Goal: Information Seeking & Learning: Learn about a topic

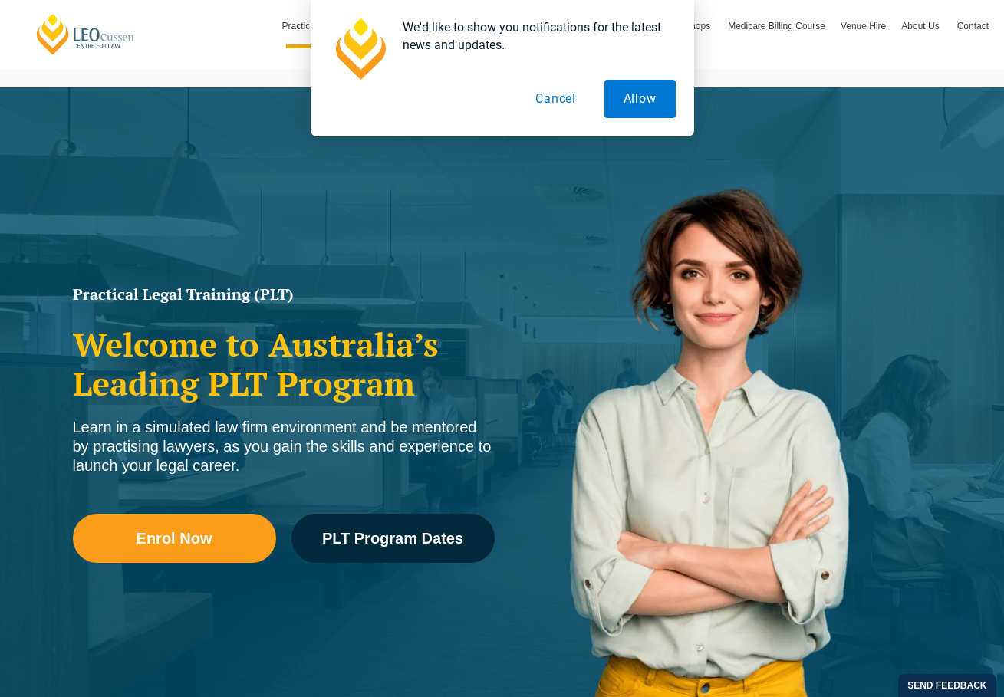
click at [557, 105] on button "Cancel" at bounding box center [555, 99] width 79 height 38
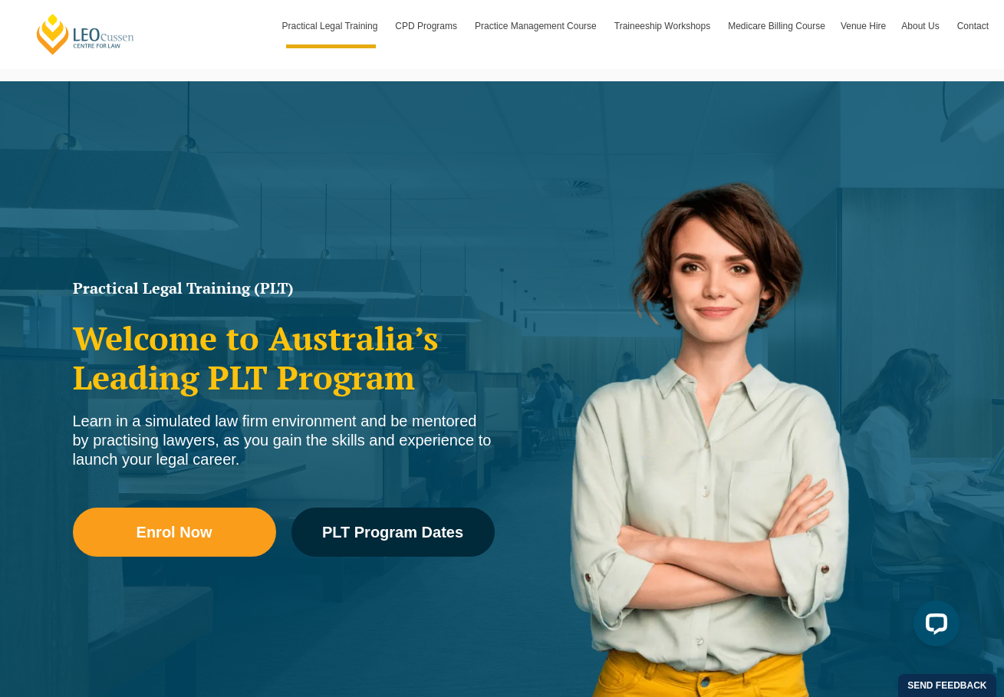
scroll to position [25, 0]
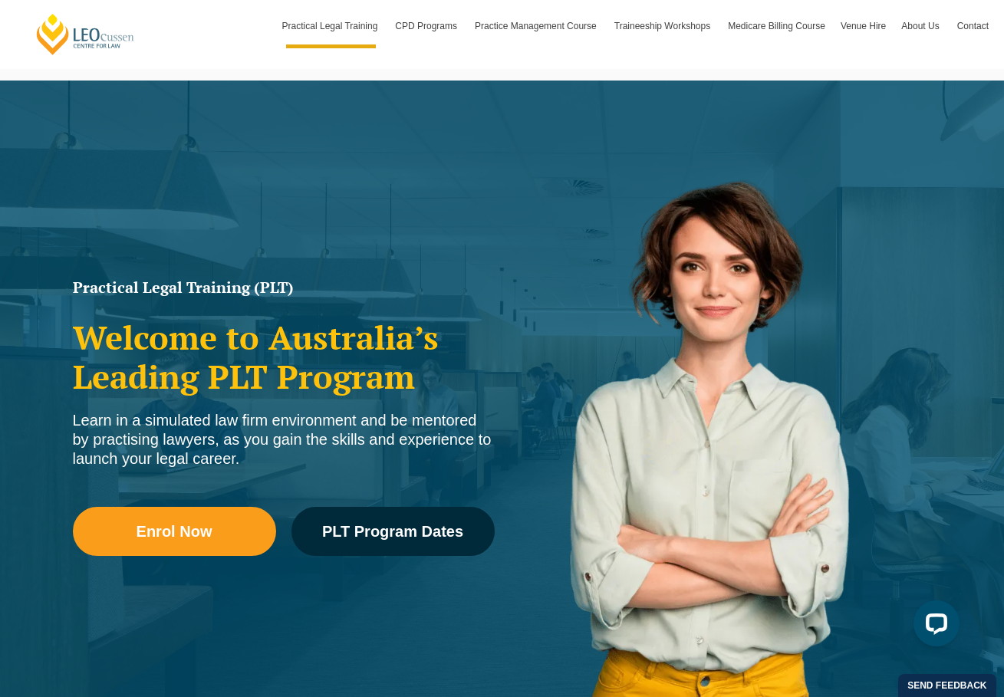
click at [300, 351] on h2 "Welcome to Australia’s Leading PLT Program" at bounding box center [284, 356] width 422 height 77
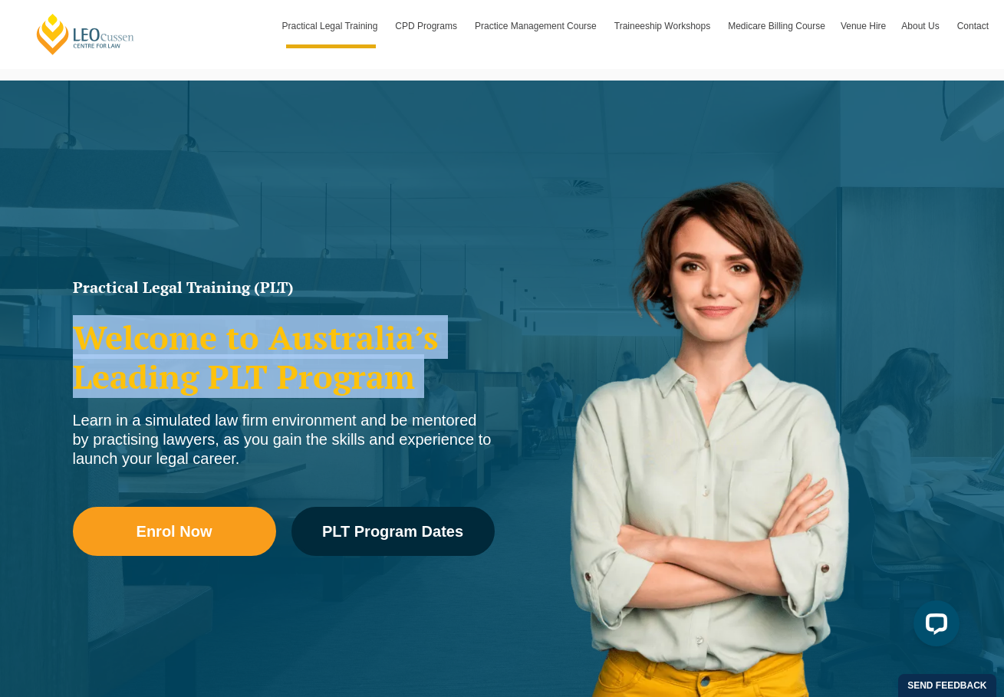
click at [303, 377] on h2 "Welcome to Australia’s Leading PLT Program" at bounding box center [284, 356] width 422 height 77
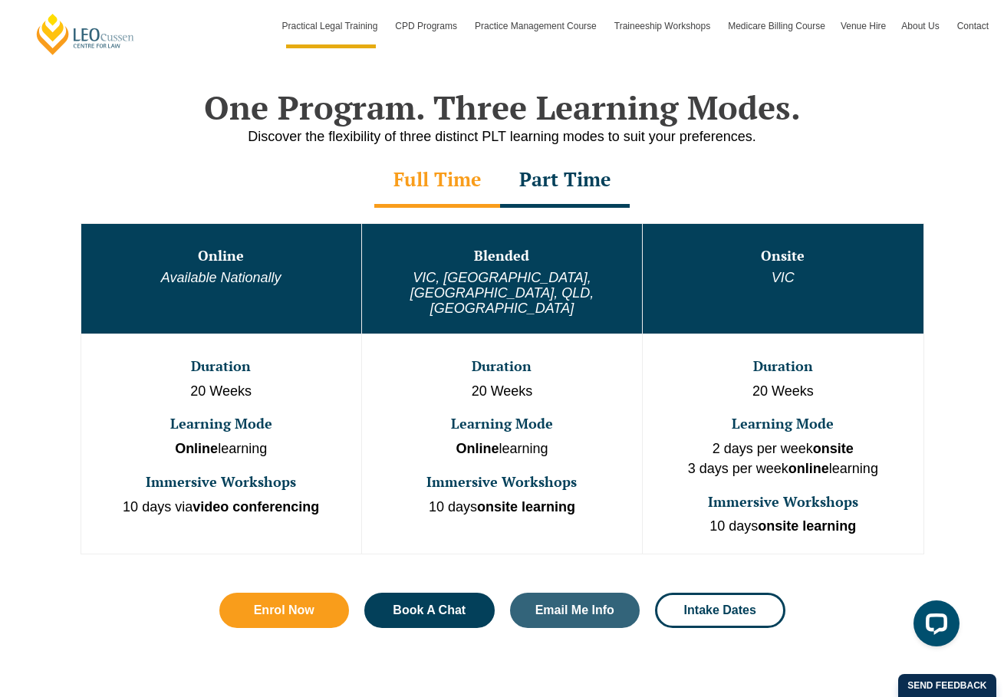
scroll to position [739, 0]
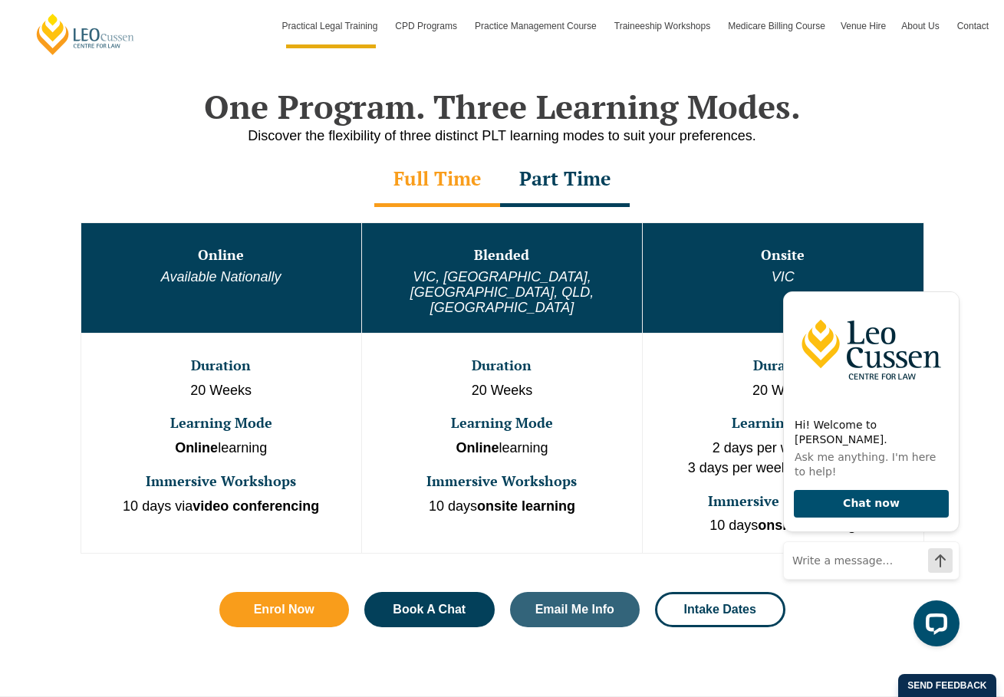
click at [503, 279] on em "VIC, [GEOGRAPHIC_DATA], [GEOGRAPHIC_DATA], QLD, [GEOGRAPHIC_DATA]" at bounding box center [501, 292] width 183 height 46
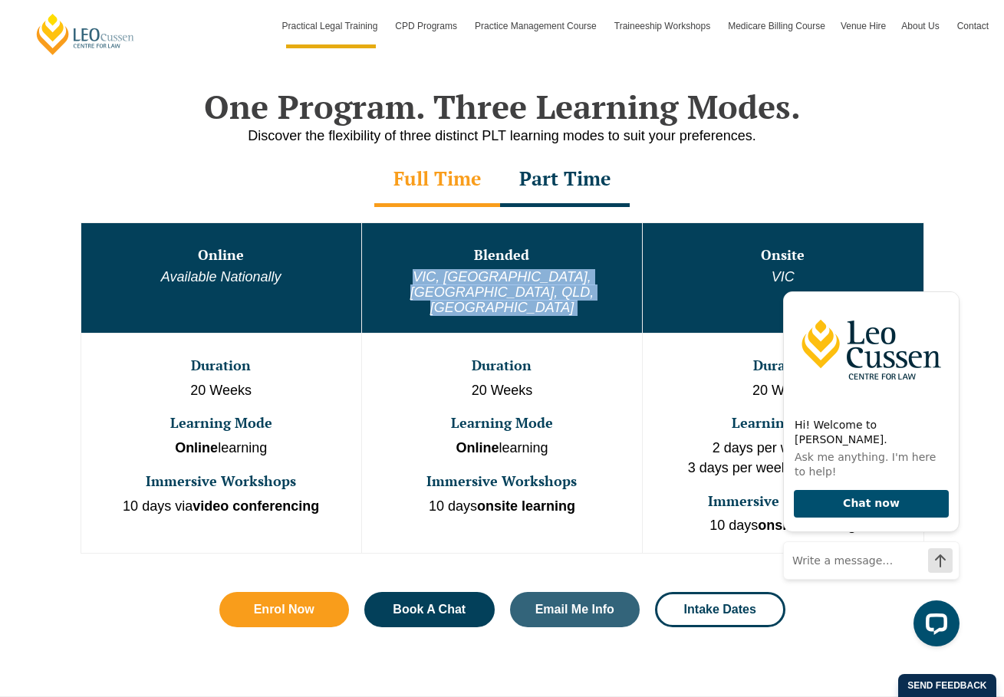
click at [515, 333] on td "Duration 20 Weeks Learning Mode Online learning Immersive Workshops 10 days ons…" at bounding box center [501, 443] width 281 height 220
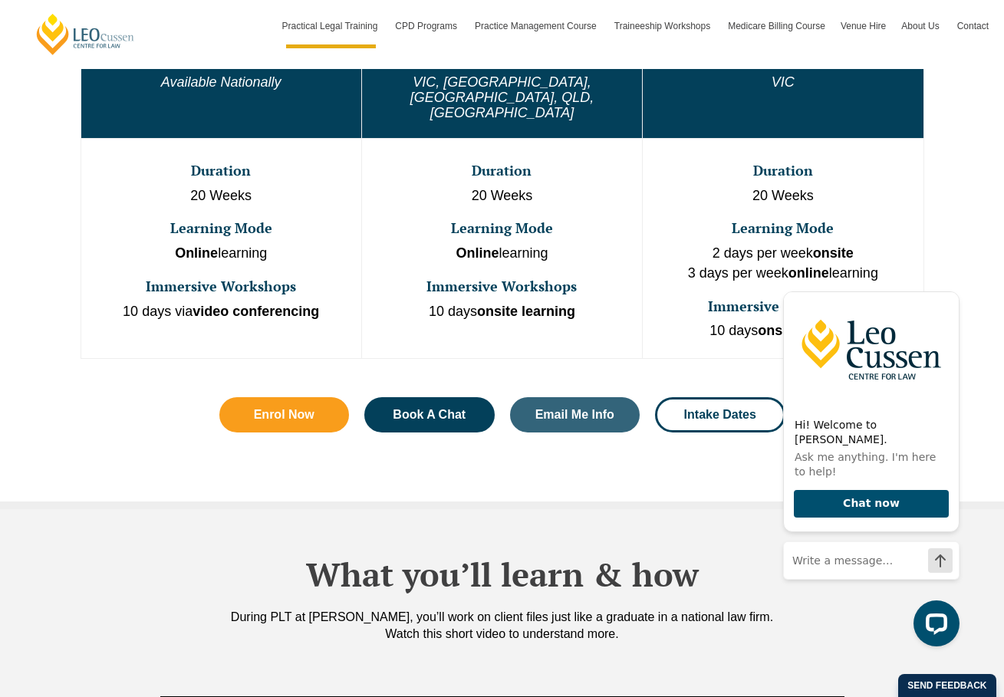
scroll to position [934, 0]
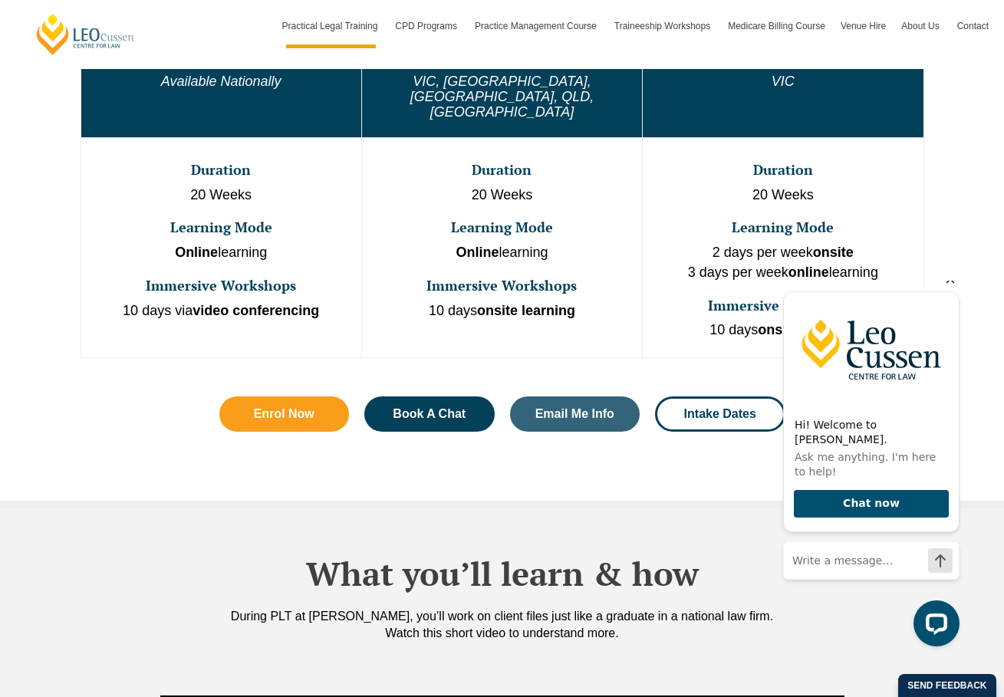
click at [953, 288] on icon "Hide greeting" at bounding box center [950, 279] width 18 height 18
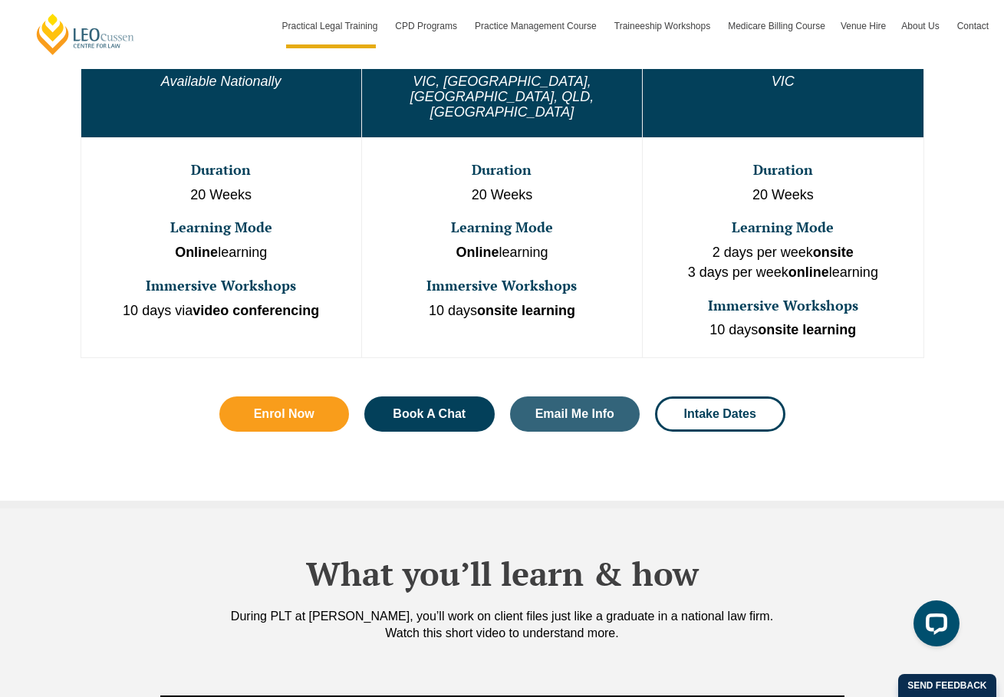
click at [819, 265] on strong "online" at bounding box center [809, 272] width 41 height 15
click at [809, 298] on h3 "Immersive Workshops" at bounding box center [782, 305] width 277 height 15
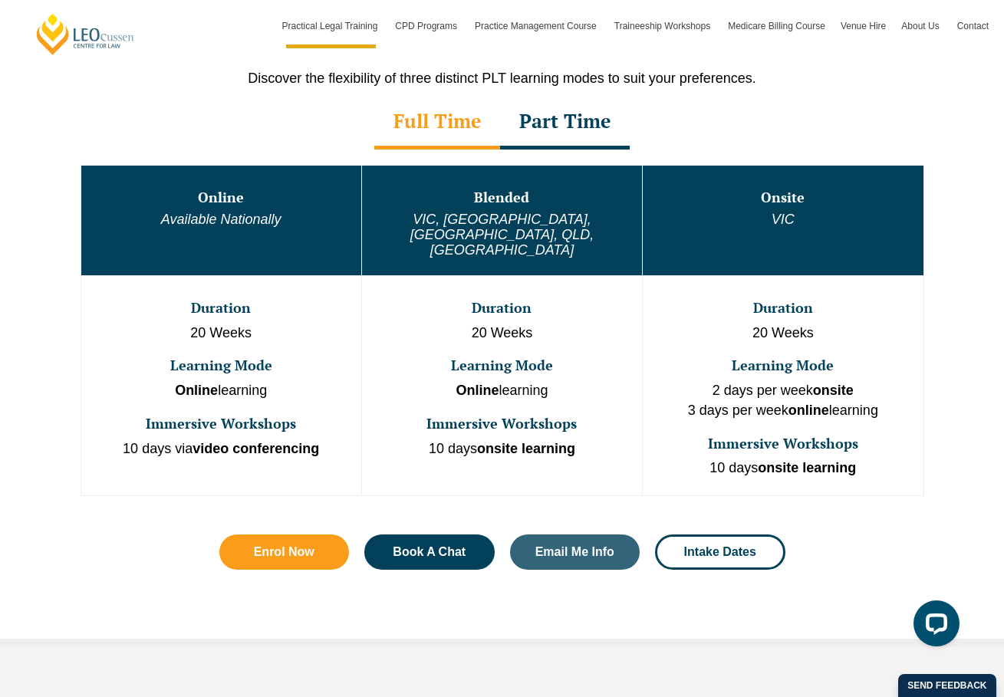
scroll to position [815, 0]
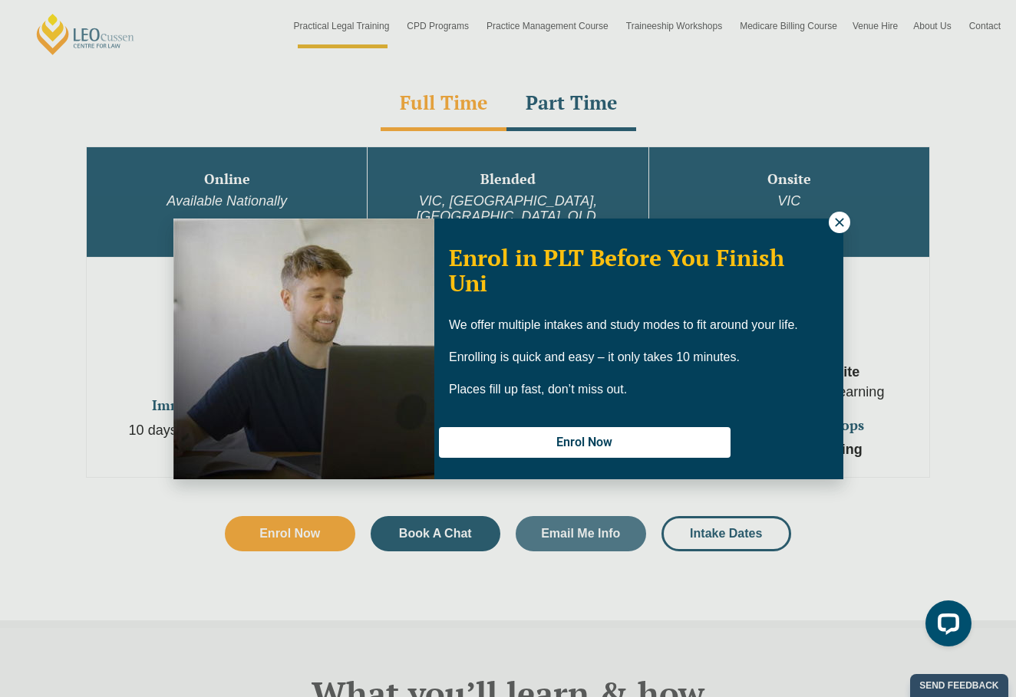
click at [845, 216] on icon at bounding box center [839, 223] width 14 height 14
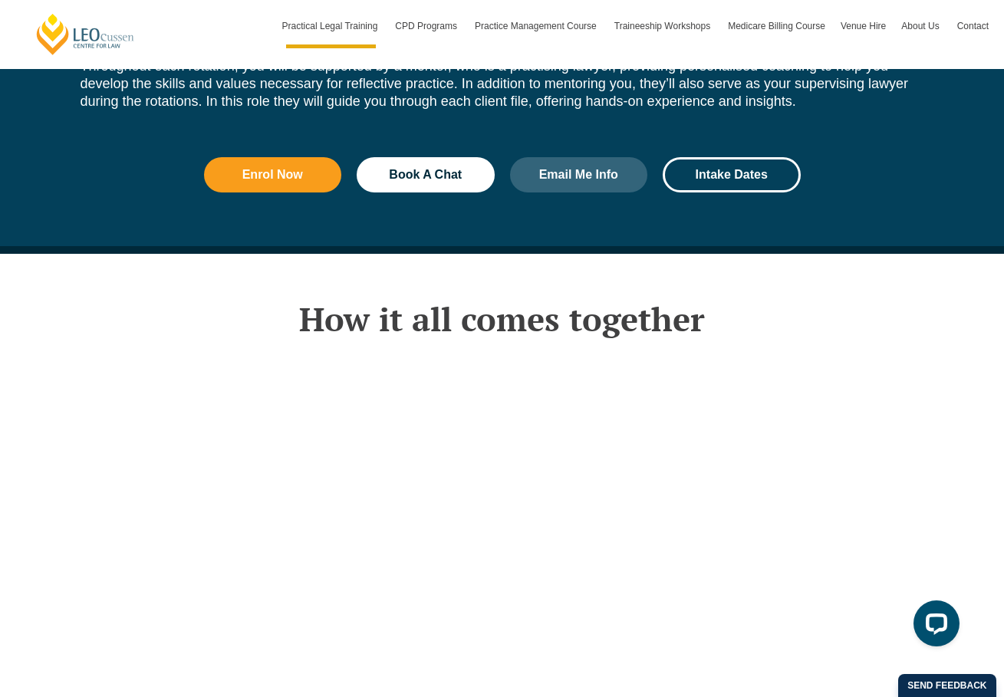
scroll to position [2348, 0]
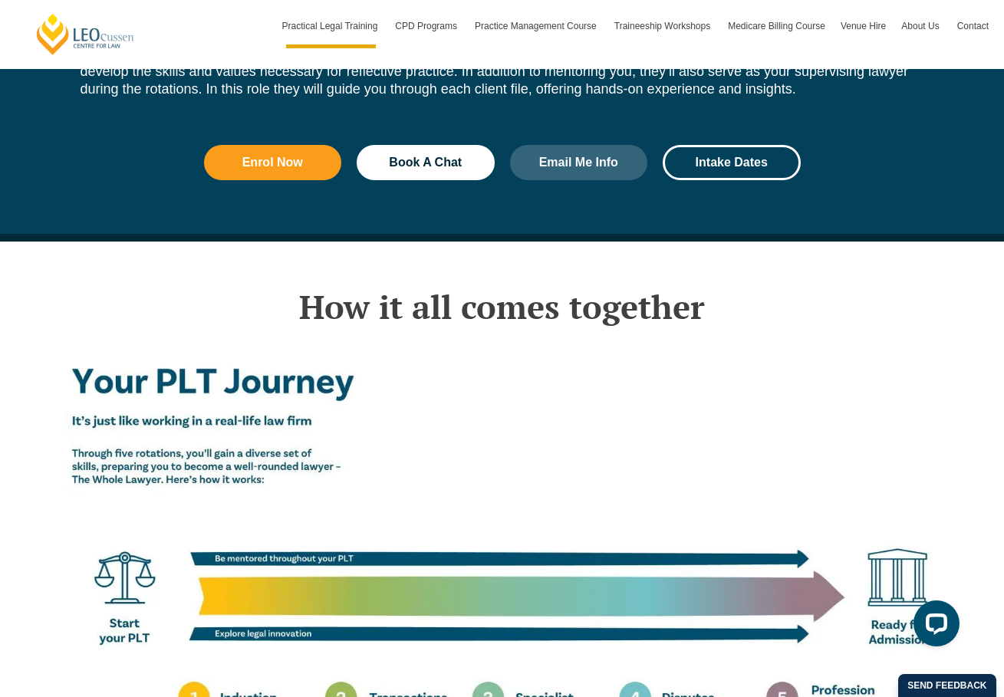
click at [382, 382] on img at bounding box center [502, 614] width 875 height 547
click at [386, 400] on img at bounding box center [502, 614] width 875 height 547
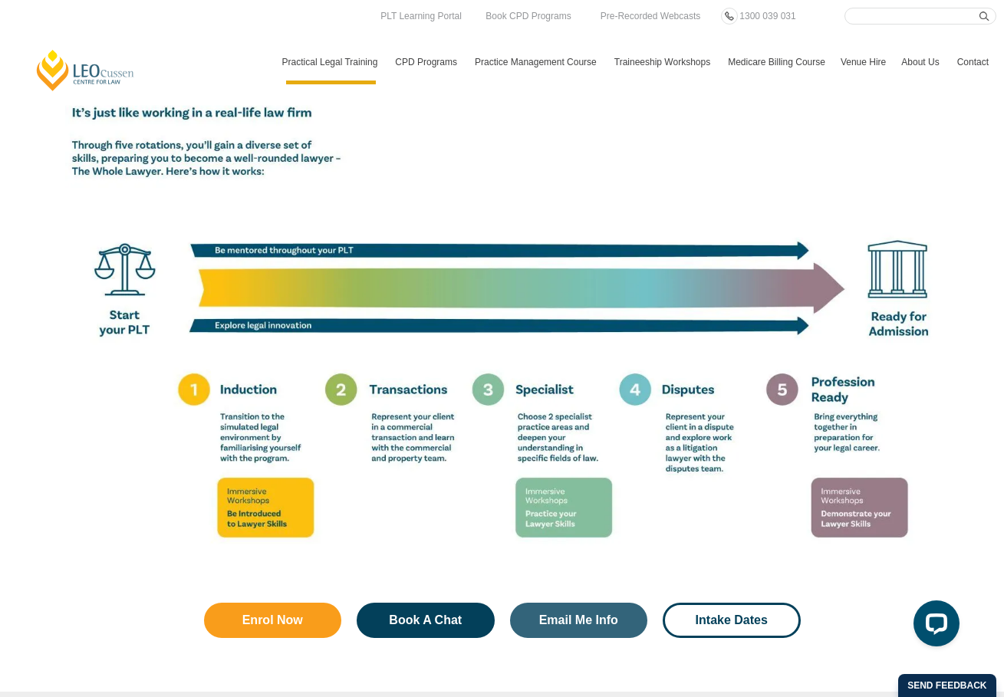
scroll to position [2412, 0]
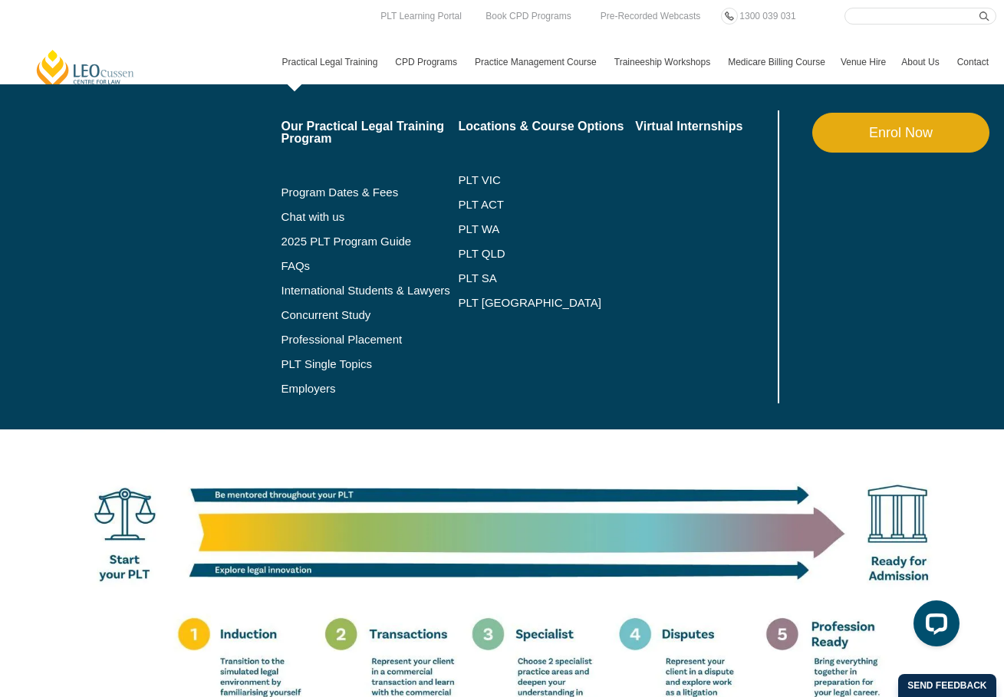
click at [282, 272] on li "FAQs" at bounding box center [370, 266] width 177 height 25
click at [282, 267] on link "FAQs" at bounding box center [370, 266] width 177 height 12
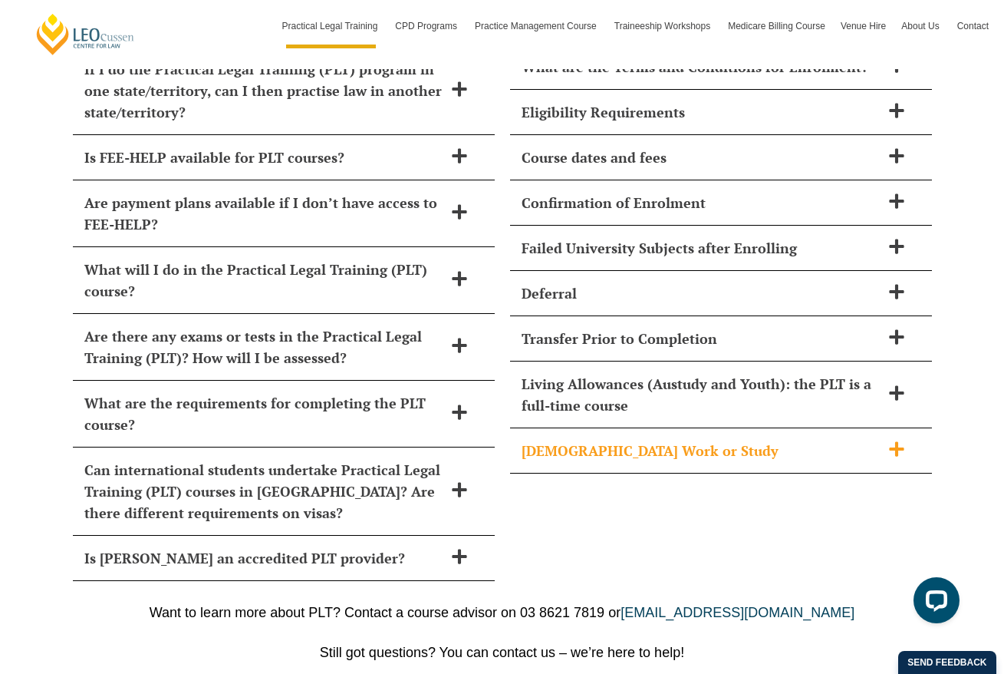
scroll to position [6621, 0]
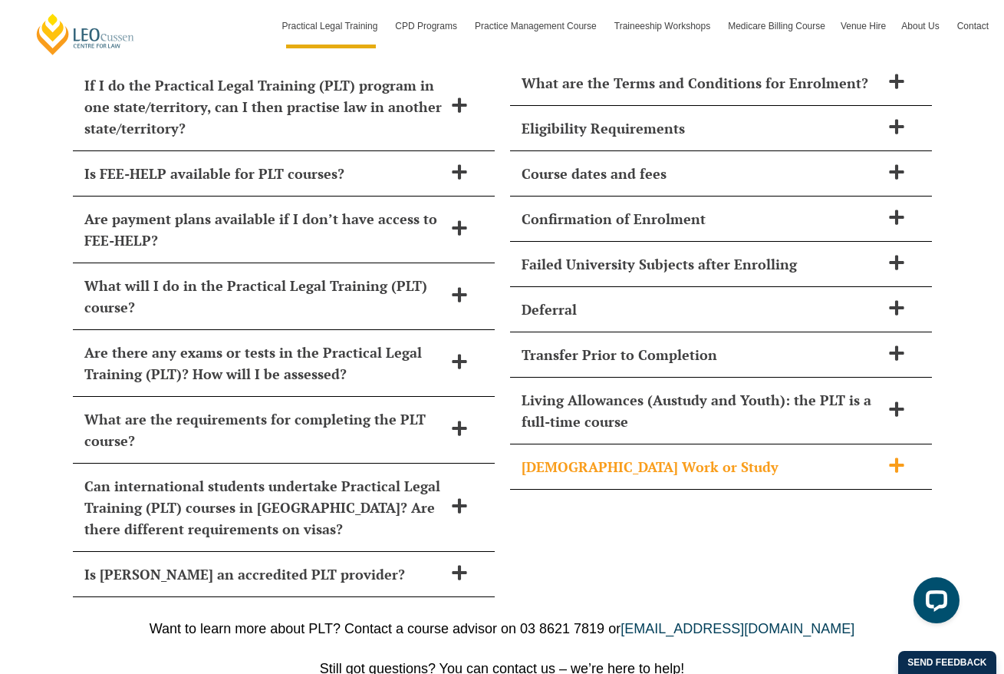
click at [619, 456] on h2 "[DEMOGRAPHIC_DATA] Work or Study" at bounding box center [701, 466] width 359 height 21
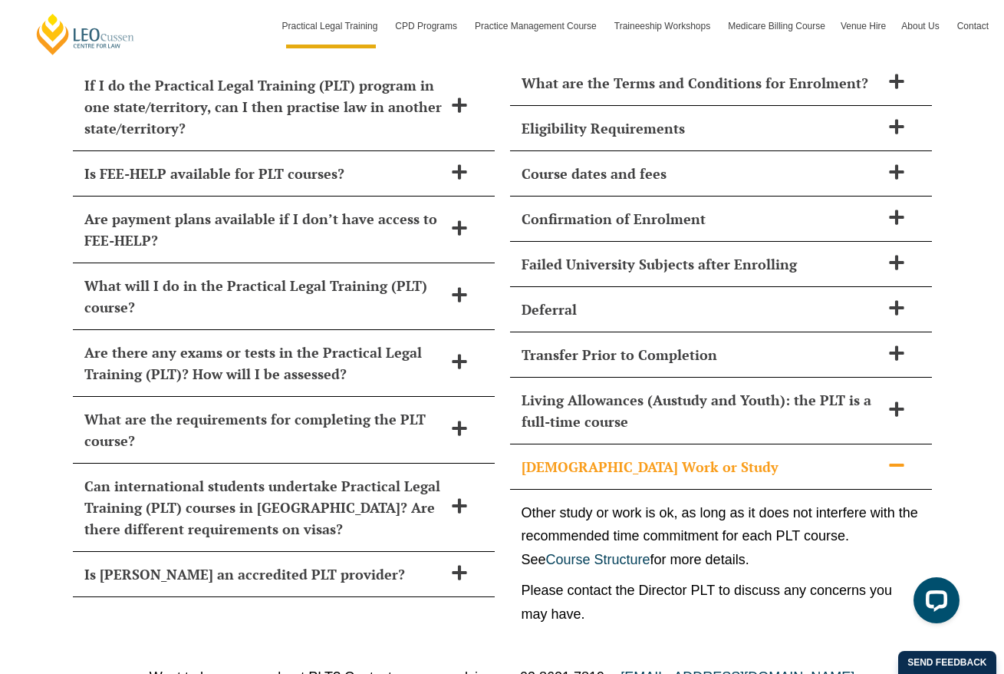
click at [619, 456] on h2 "[DEMOGRAPHIC_DATA] Work or Study" at bounding box center [701, 466] width 359 height 21
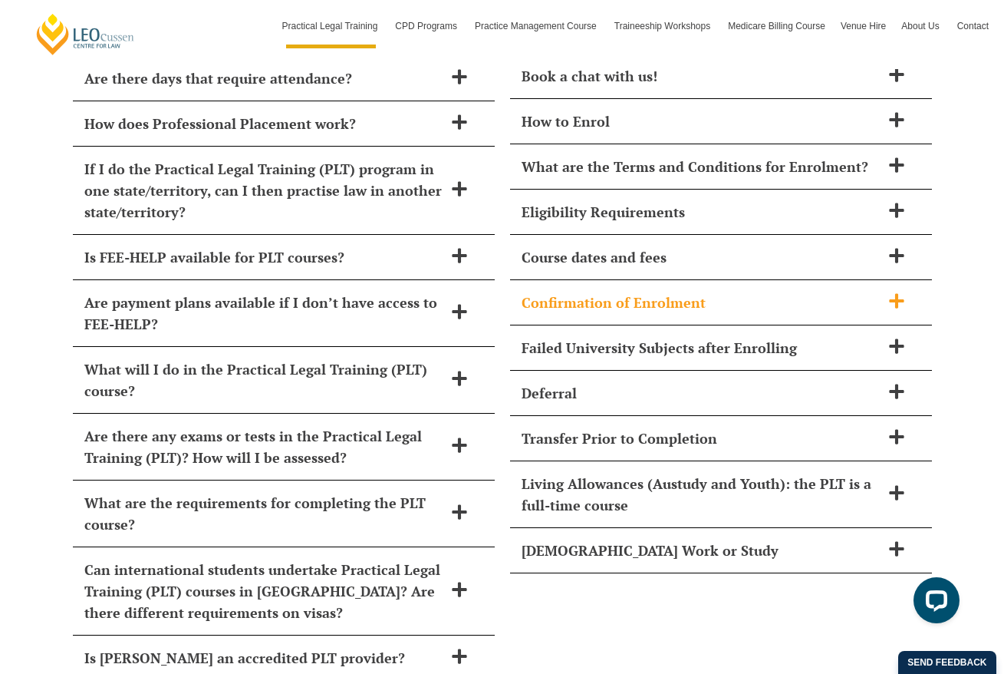
scroll to position [6519, 0]
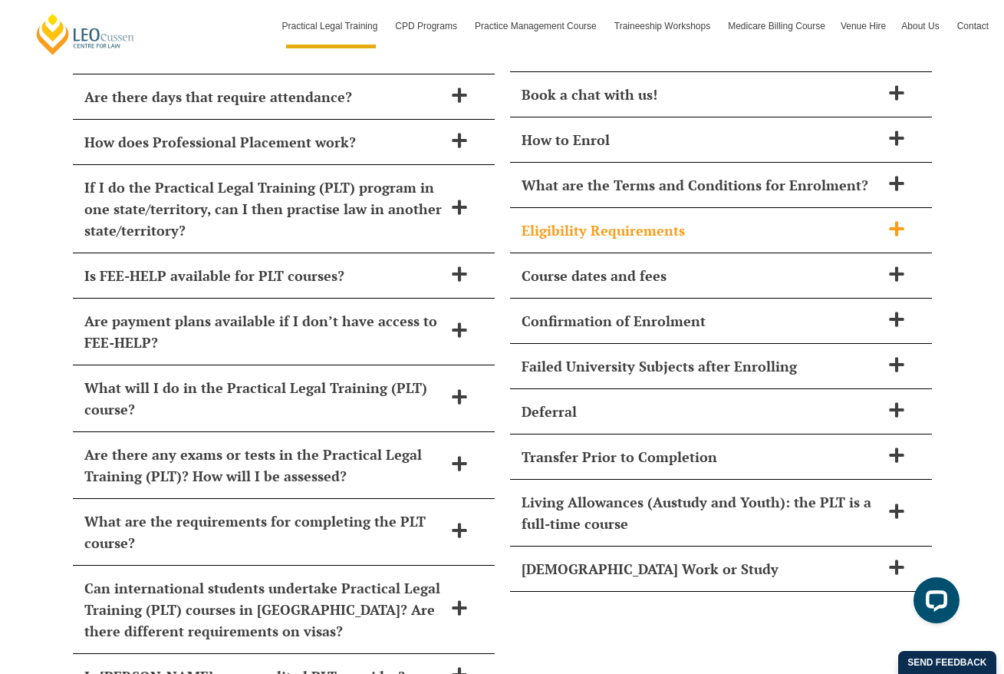
click at [687, 219] on h2 "Eligibility Requirements" at bounding box center [701, 229] width 359 height 21
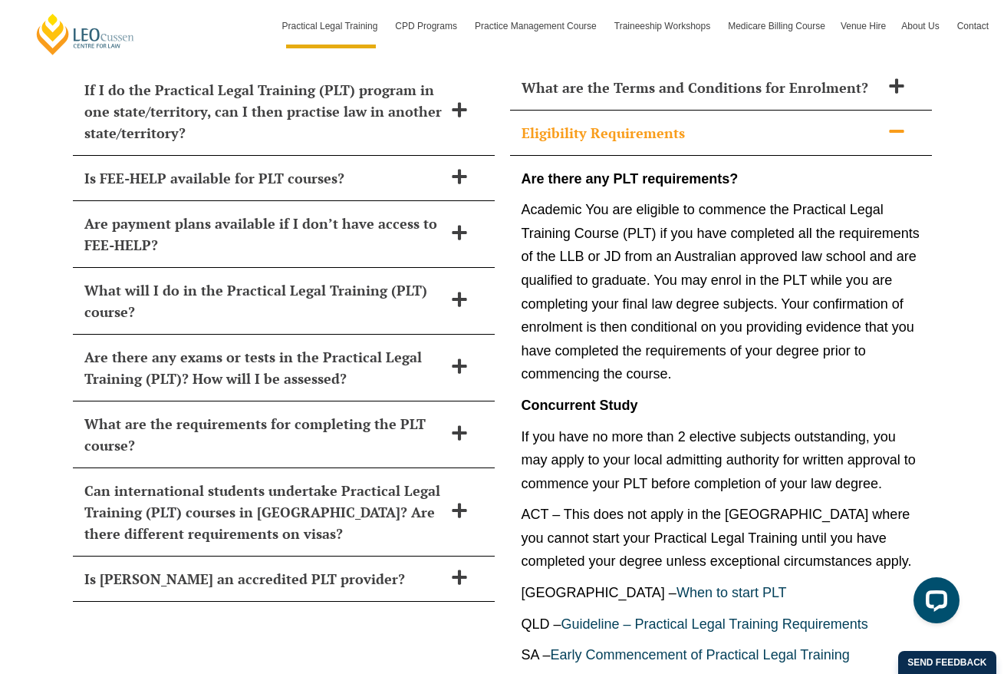
scroll to position [6644, 0]
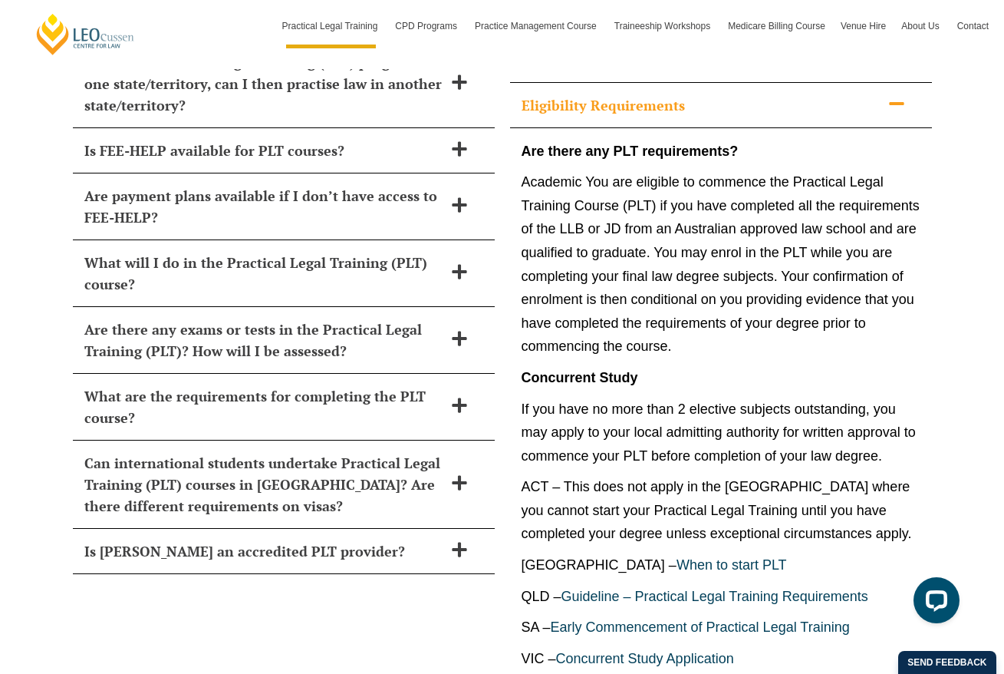
click at [657, 397] on p "If you have no more than 2 elective subjects outstanding, you may apply to your…" at bounding box center [721, 432] width 399 height 71
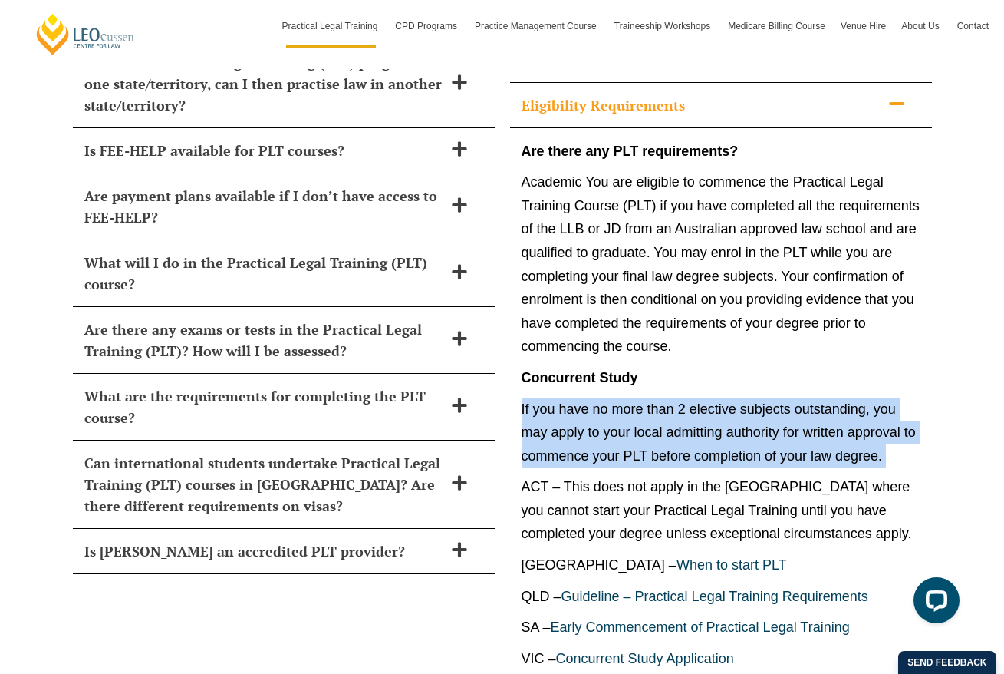
click at [657, 398] on p "If you have no more than 2 elective subjects outstanding, you may apply to your…" at bounding box center [721, 432] width 399 height 71
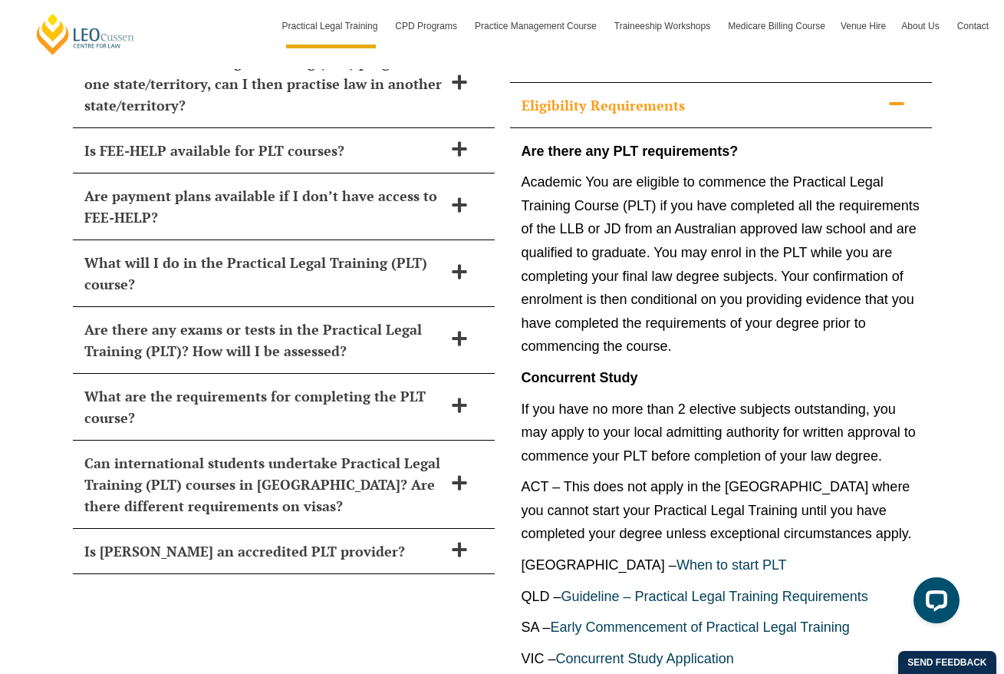
click at [657, 398] on p "If you have no more than 2 elective subjects outstanding, you may apply to your…" at bounding box center [721, 432] width 399 height 71
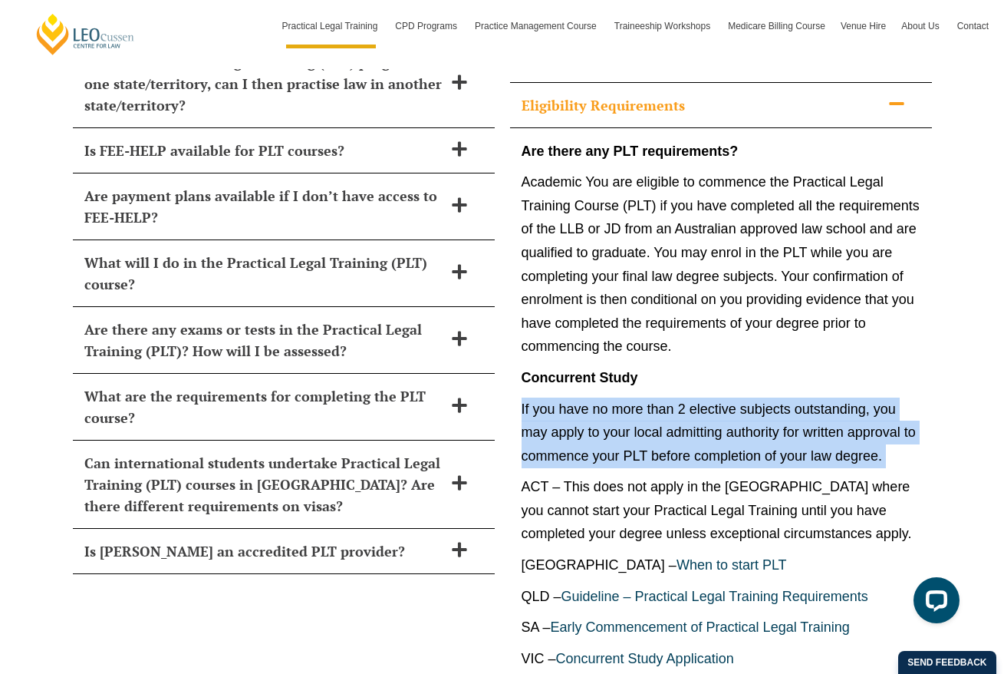
click at [663, 420] on p "If you have no more than 2 elective subjects outstanding, you may apply to your…" at bounding box center [721, 432] width 399 height 71
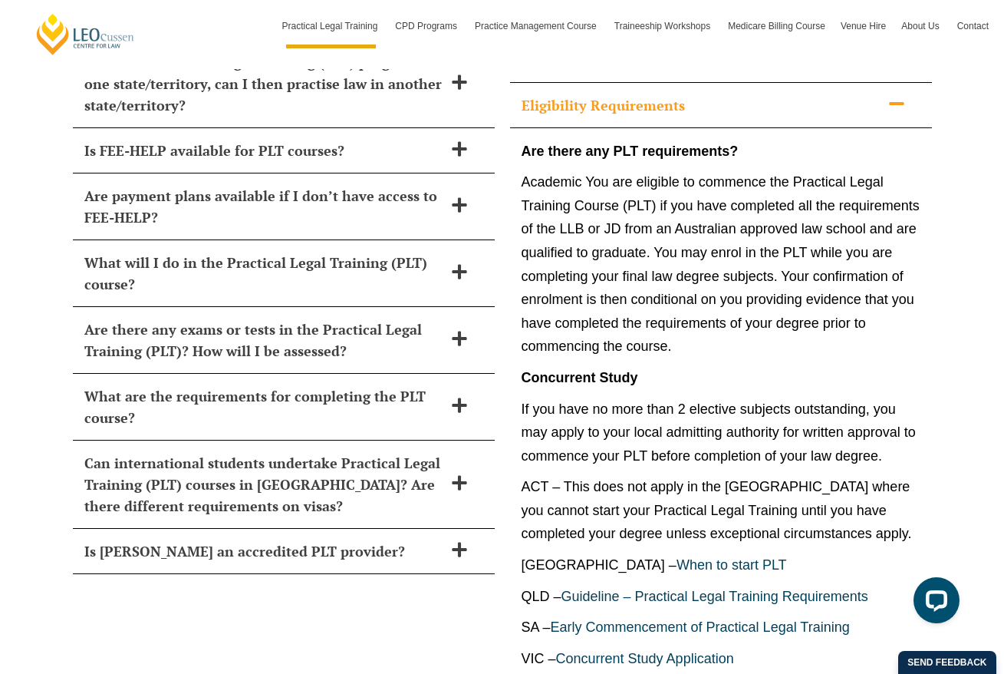
click at [663, 420] on p "If you have no more than 2 elective subjects outstanding, you may apply to your…" at bounding box center [721, 432] width 399 height 71
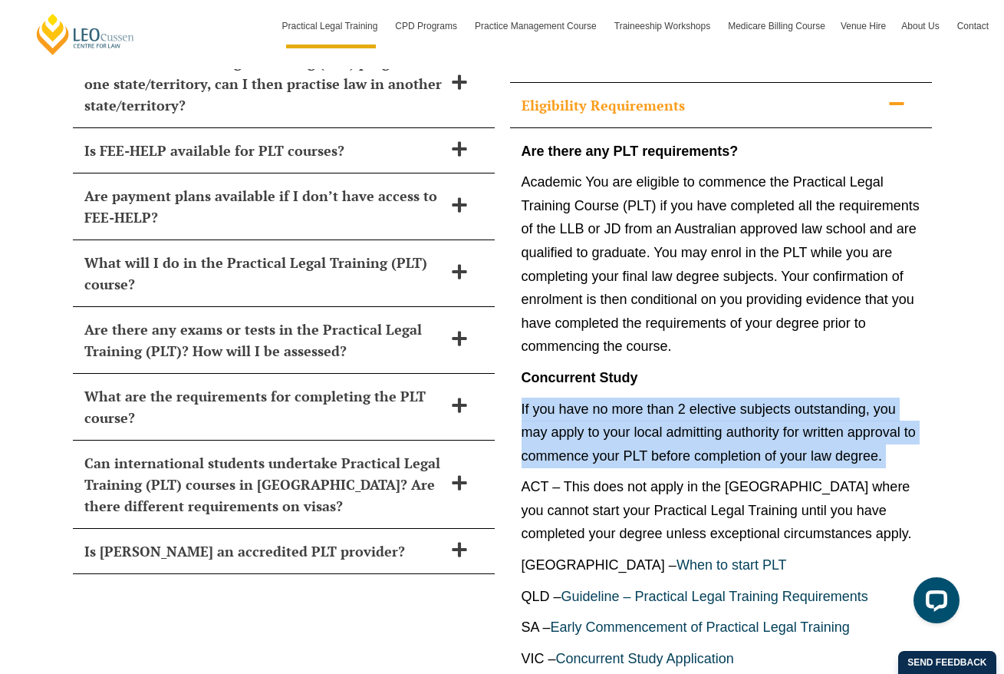
click at [665, 475] on p "ACT – This does not apply in the [GEOGRAPHIC_DATA] where you cannot start your …" at bounding box center [721, 510] width 399 height 71
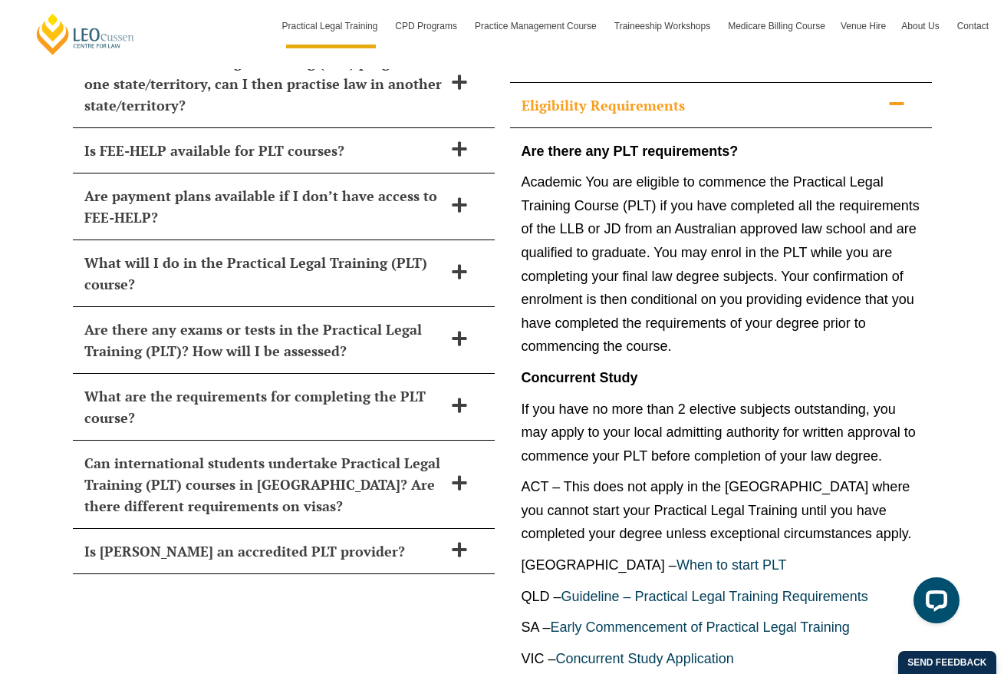
click at [665, 475] on p "ACT – This does not apply in the [GEOGRAPHIC_DATA] where you cannot start your …" at bounding box center [721, 510] width 399 height 71
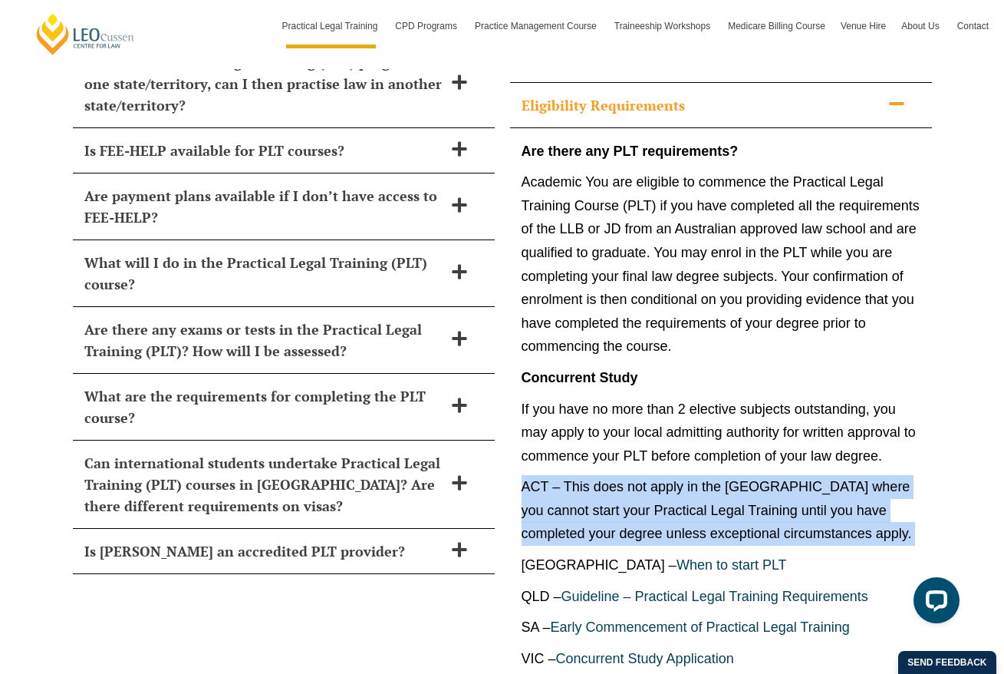
click at [675, 475] on p "ACT – This does not apply in the [GEOGRAPHIC_DATA] where you cannot start your …" at bounding box center [721, 510] width 399 height 71
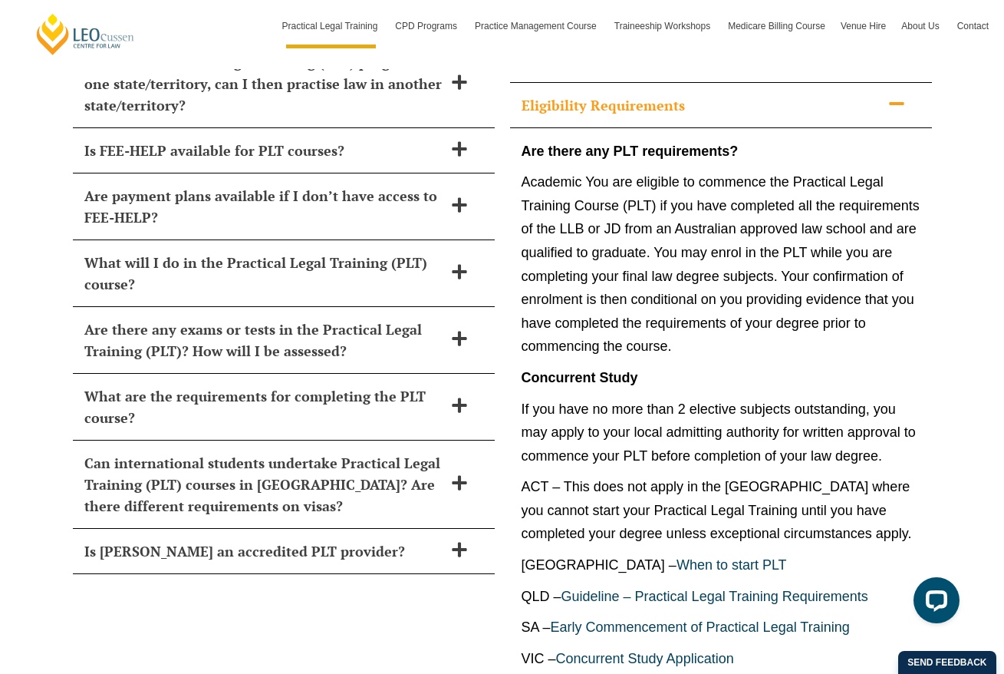
click at [675, 475] on p "ACT – This does not apply in the [GEOGRAPHIC_DATA] where you cannot start your …" at bounding box center [721, 510] width 399 height 71
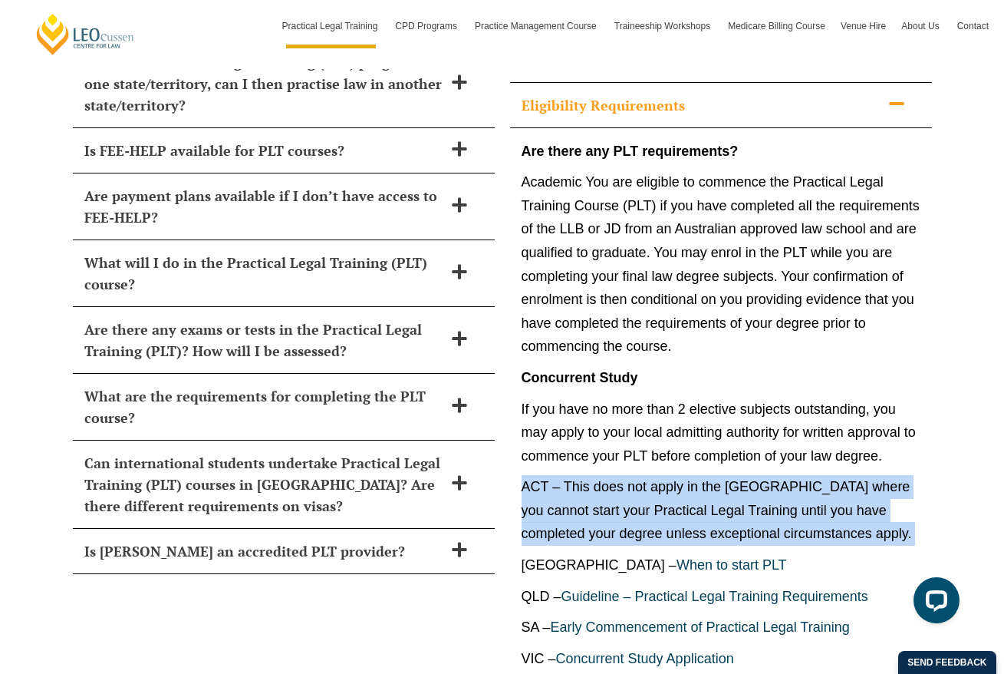
click at [694, 475] on p "ACT – This does not apply in the [GEOGRAPHIC_DATA] where you cannot start your …" at bounding box center [721, 510] width 399 height 71
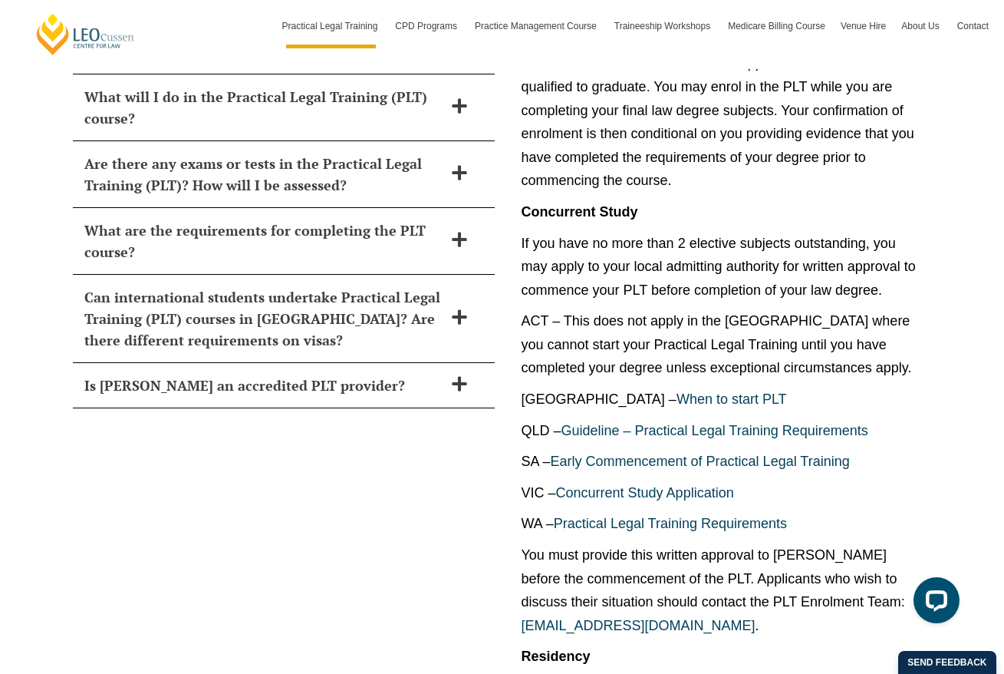
scroll to position [6813, 0]
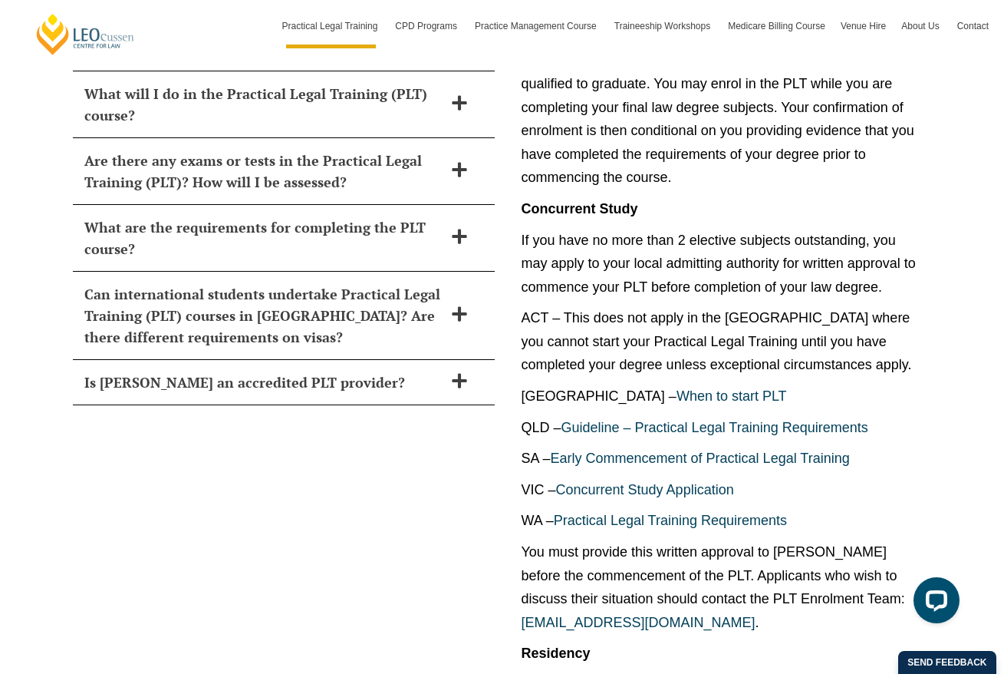
click at [700, 540] on p "You must provide this written approval to Leo Cussen before the commencement of…" at bounding box center [721, 587] width 399 height 94
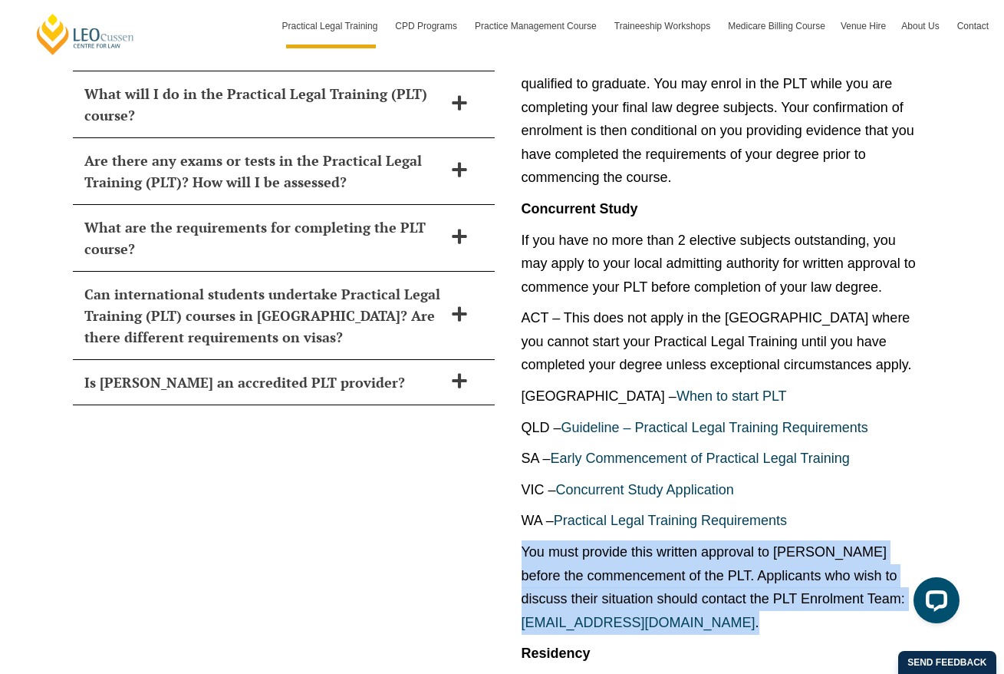
click at [732, 540] on p "You must provide this written approval to Leo Cussen before the commencement of…" at bounding box center [721, 587] width 399 height 94
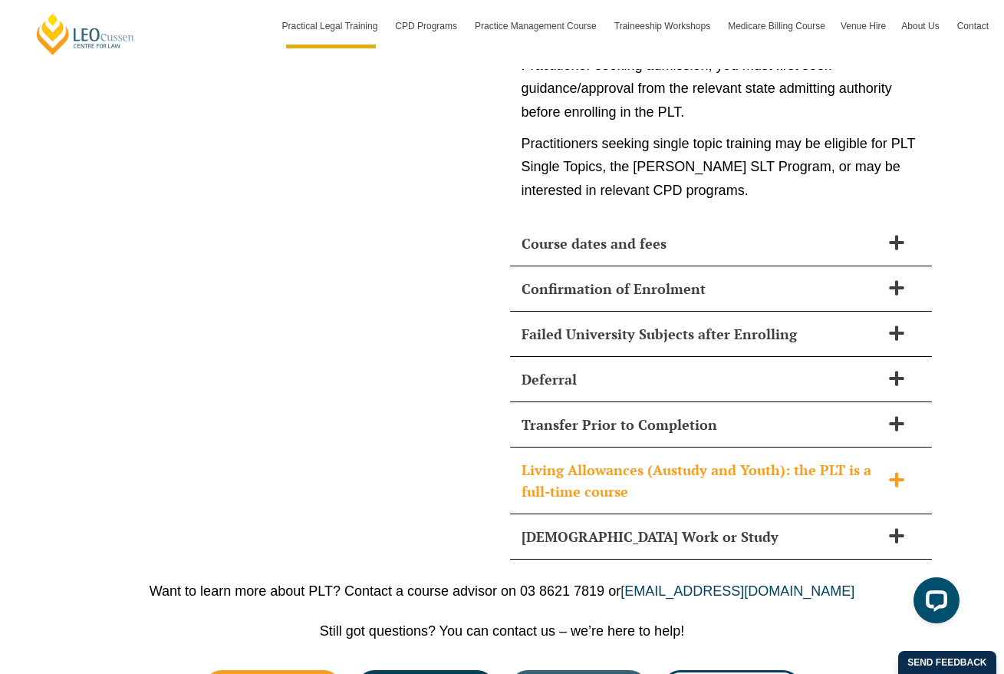
scroll to position [7940, 0]
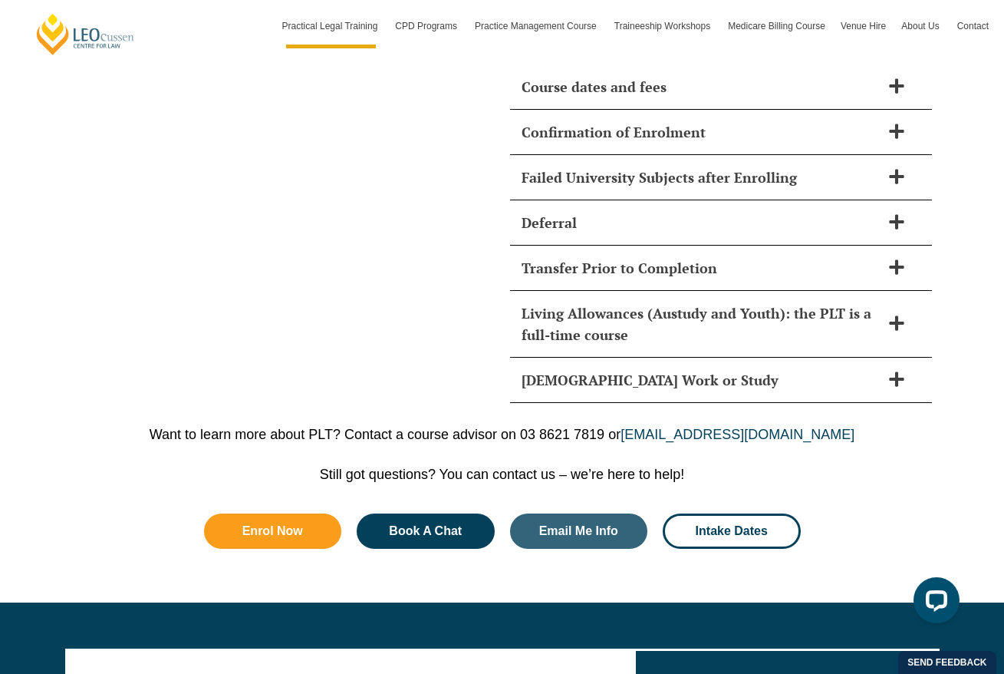
click at [427, 426] on div "Want to learn more about PLT? Contact a course advisor on 03 8621 7819 or cours…" at bounding box center [502, 434] width 875 height 17
